Goal: Transaction & Acquisition: Purchase product/service

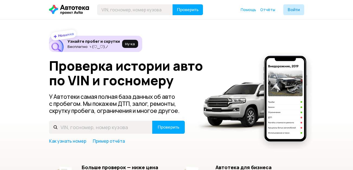
type input "а"
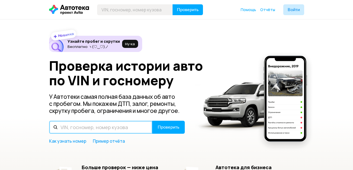
drag, startPoint x: 0, startPoint y: 0, endPoint x: 128, endPoint y: 128, distance: 180.9
click at [128, 128] on input "text" at bounding box center [100, 127] width 103 height 13
type input "А114ЕТ159"
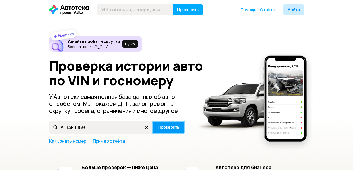
click at [163, 127] on span "Проверить" at bounding box center [168, 127] width 22 height 4
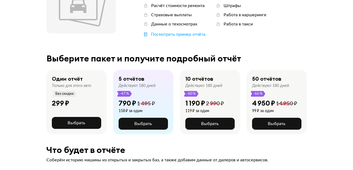
scroll to position [81, 0]
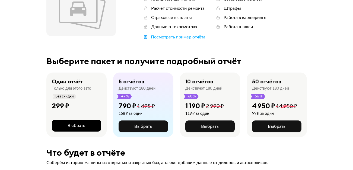
click at [80, 127] on span "Выбрать" at bounding box center [76, 126] width 18 height 4
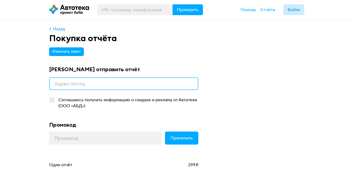
click at [61, 82] on input "email" at bounding box center [123, 83] width 149 height 13
type input "ber618400@yandex.ru"
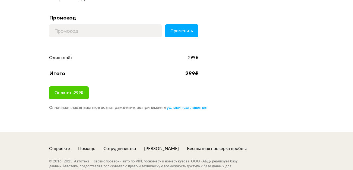
scroll to position [108, 0]
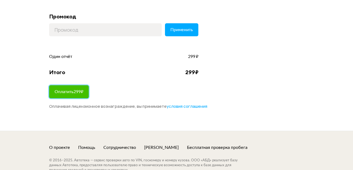
click at [83, 93] on span "Оплатить 299 ₽" at bounding box center [68, 92] width 29 height 4
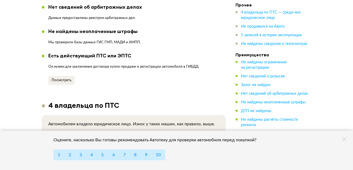
scroll to position [434, 0]
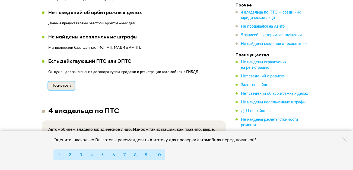
click at [64, 84] on span "Посмотреть" at bounding box center [61, 86] width 20 height 4
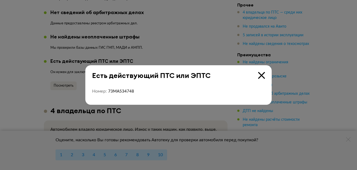
drag, startPoint x: 261, startPoint y: 77, endPoint x: 228, endPoint y: 70, distance: 34.4
click at [260, 76] on icon at bounding box center [261, 75] width 7 height 7
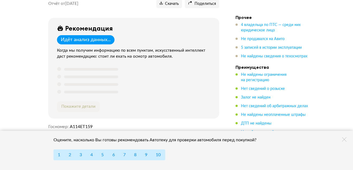
scroll to position [54, 0]
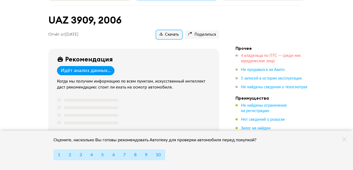
drag, startPoint x: 167, startPoint y: 31, endPoint x: 245, endPoint y: 56, distance: 82.1
click at [167, 32] on span "Скачать" at bounding box center [168, 34] width 19 height 5
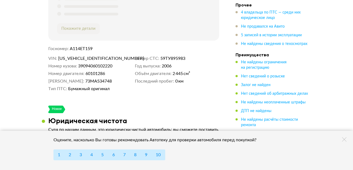
scroll to position [163, 0]
